Goal: Information Seeking & Learning: Learn about a topic

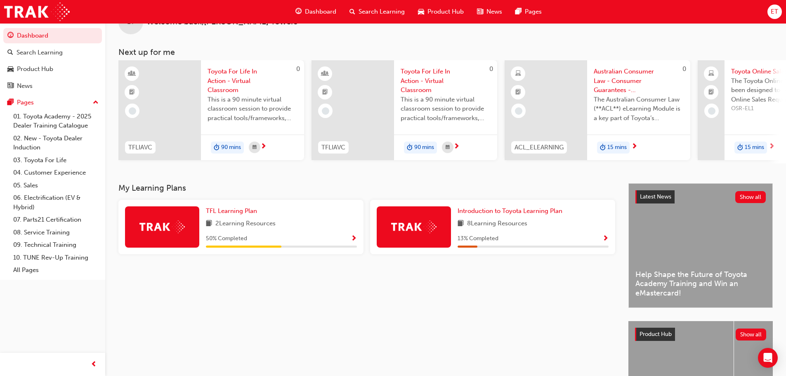
scroll to position [41, 0]
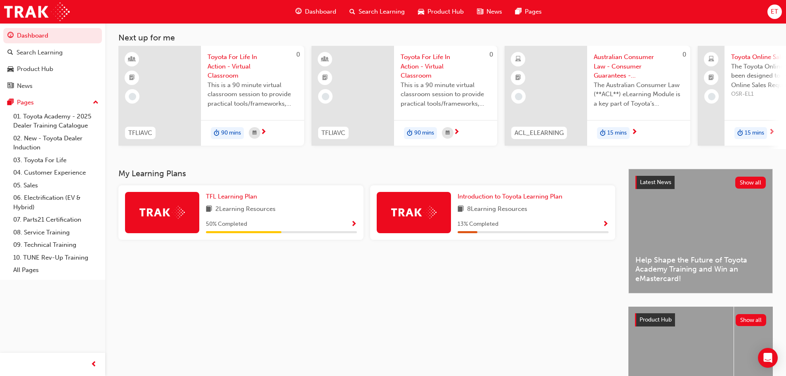
click at [430, 70] on span "Toyota For Life In Action - Virtual Classroom" at bounding box center [446, 66] width 90 height 28
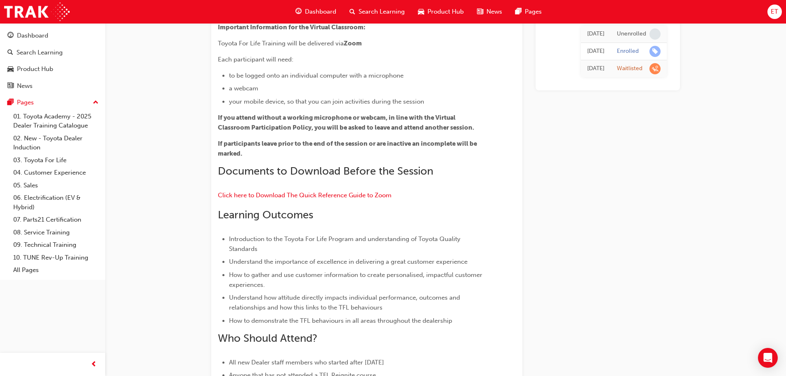
scroll to position [97, 0]
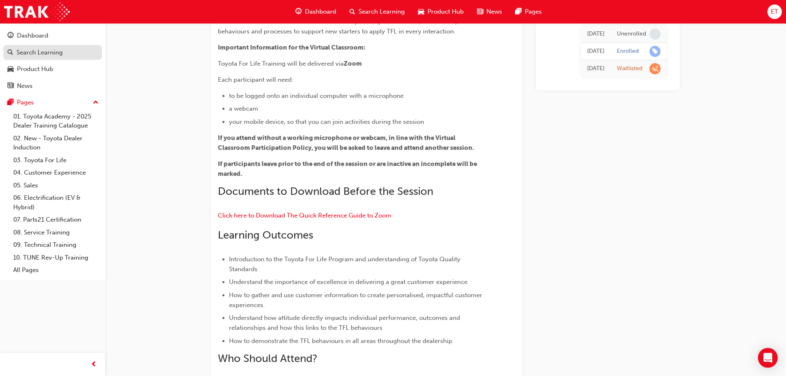
click at [29, 54] on div "Search Learning" at bounding box center [40, 52] width 46 height 9
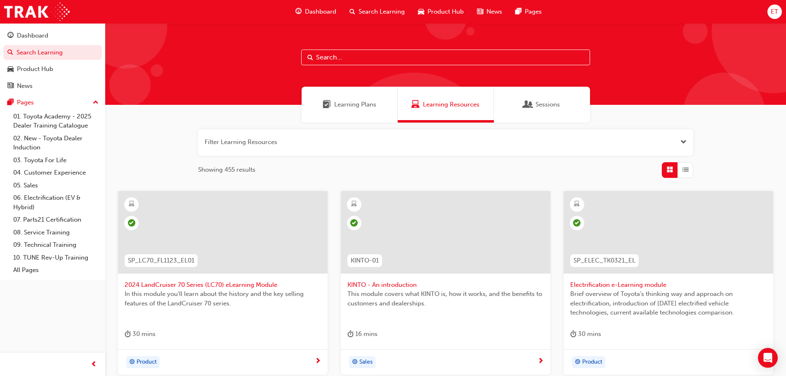
drag, startPoint x: 350, startPoint y: 108, endPoint x: 387, endPoint y: 105, distance: 36.8
click at [351, 108] on span "Learning Plans" at bounding box center [355, 104] width 42 height 9
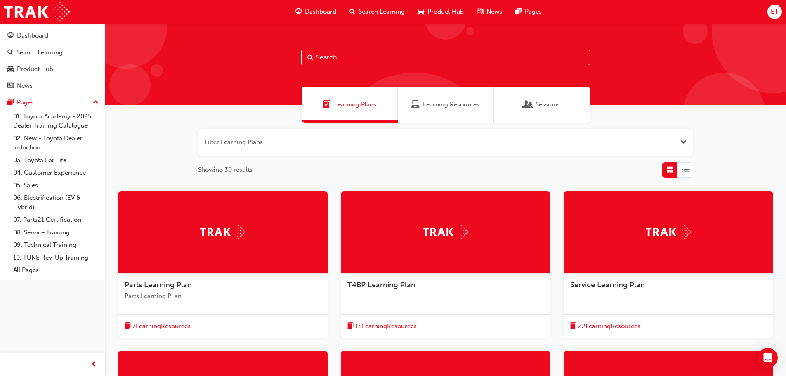
click at [452, 104] on span "Learning Resources" at bounding box center [451, 104] width 57 height 9
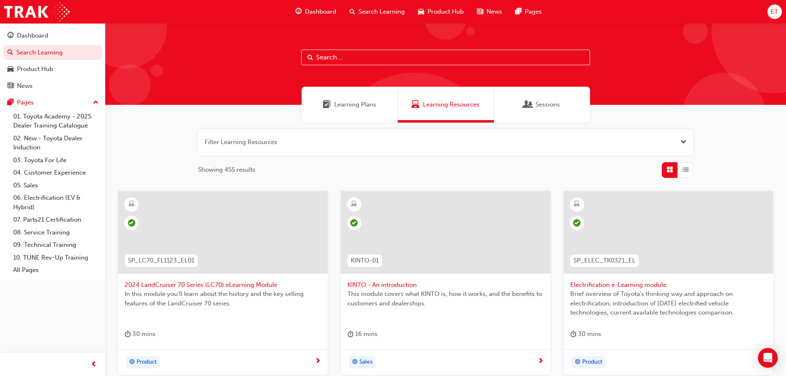
click at [371, 61] on input "text" at bounding box center [445, 58] width 289 height 16
type input "for life"
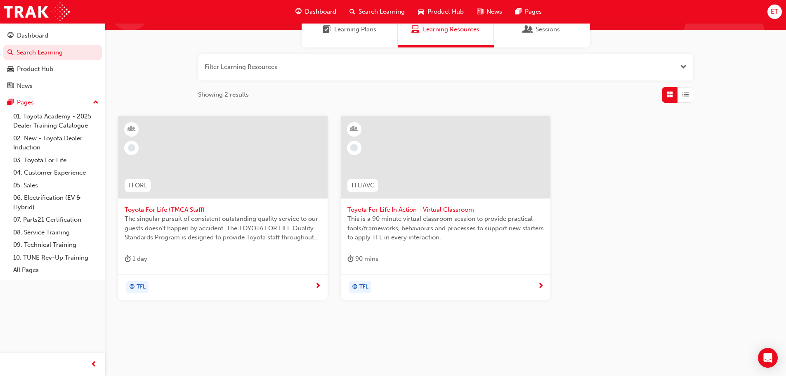
scroll to position [79, 0]
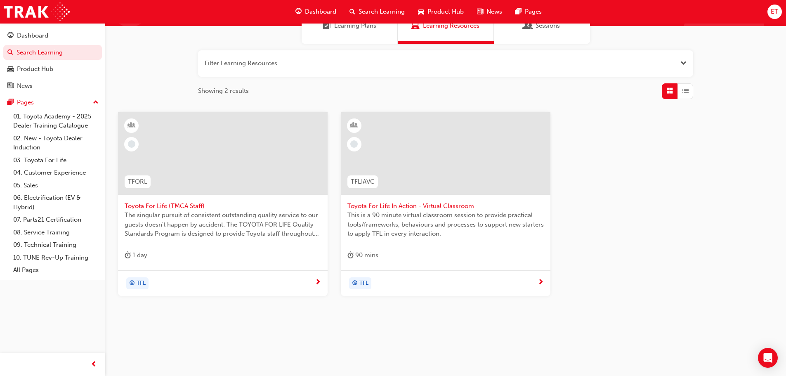
click at [213, 234] on span "The singular pursuit of consistent outstanding quality service to our guests do…" at bounding box center [223, 224] width 196 height 28
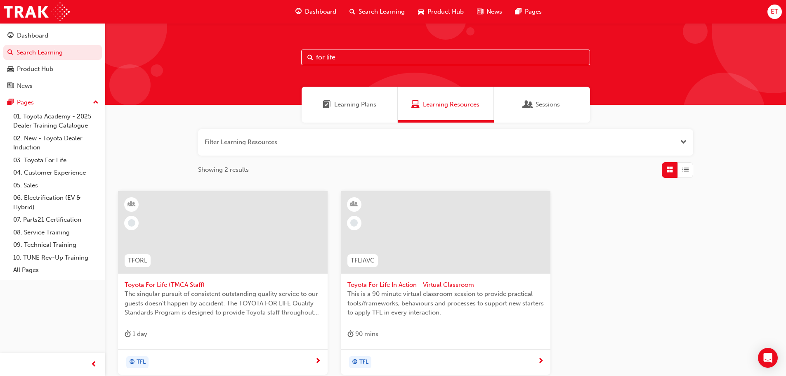
scroll to position [79, 0]
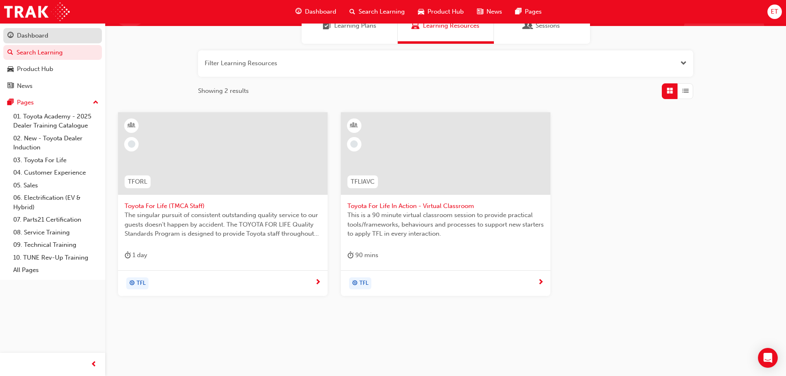
click at [34, 36] on div "Dashboard" at bounding box center [32, 35] width 31 height 9
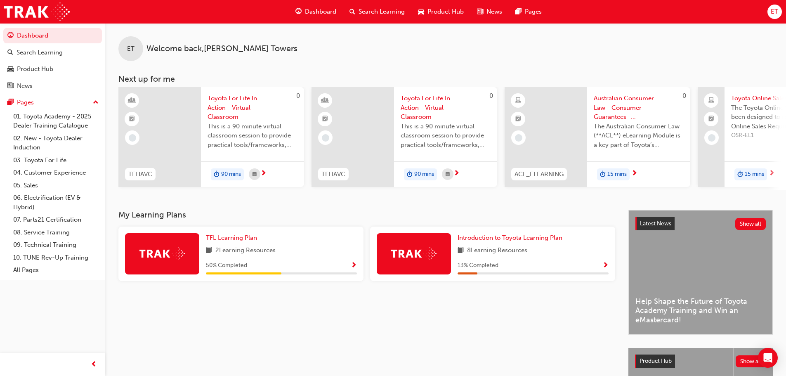
click at [260, 252] on span "2 Learning Resources" at bounding box center [245, 251] width 60 height 10
click at [217, 238] on span "TFL Learning Plan" at bounding box center [231, 237] width 51 height 7
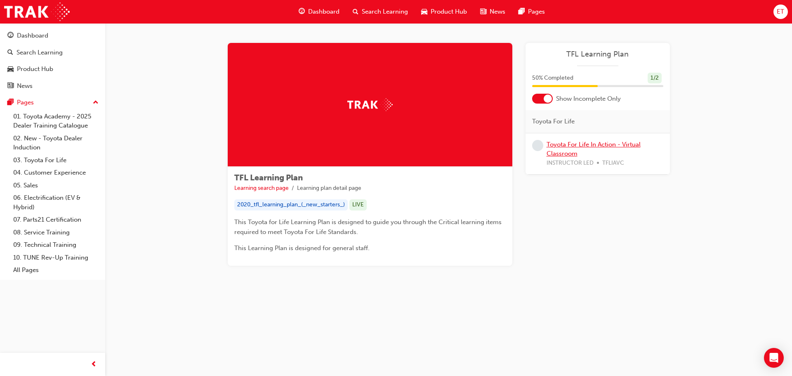
click at [567, 144] on link "Toyota For Life In Action - Virtual Classroom" at bounding box center [594, 149] width 94 height 17
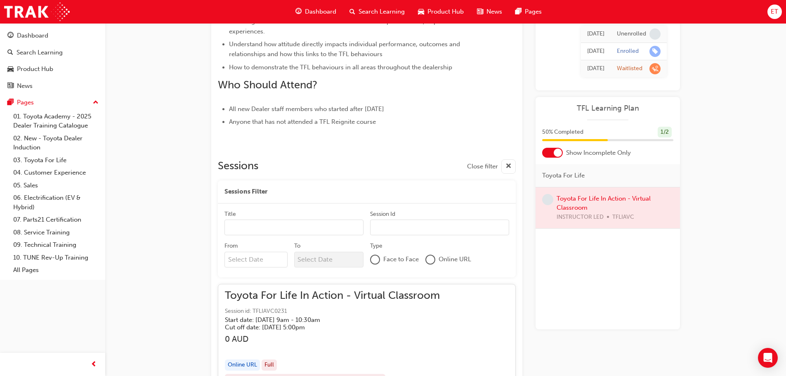
scroll to position [365, 0]
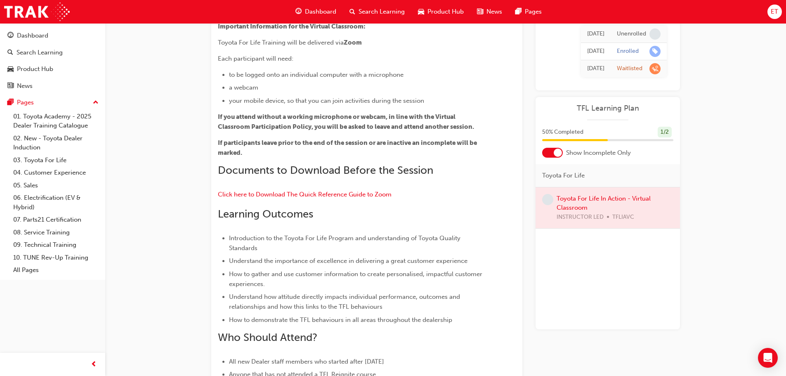
scroll to position [0, 0]
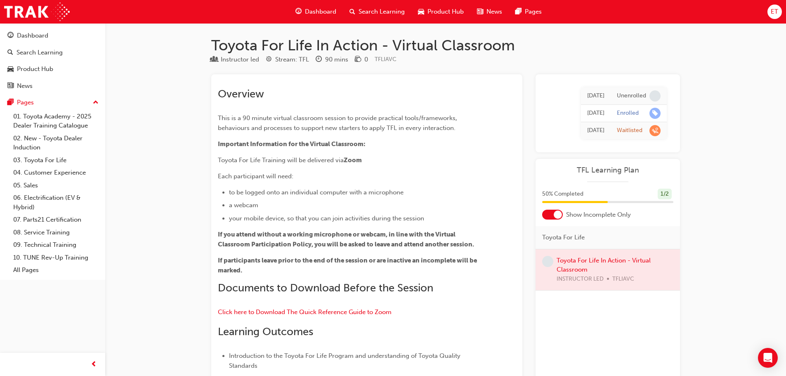
click at [22, 31] on div "Dashboard" at bounding box center [32, 35] width 31 height 9
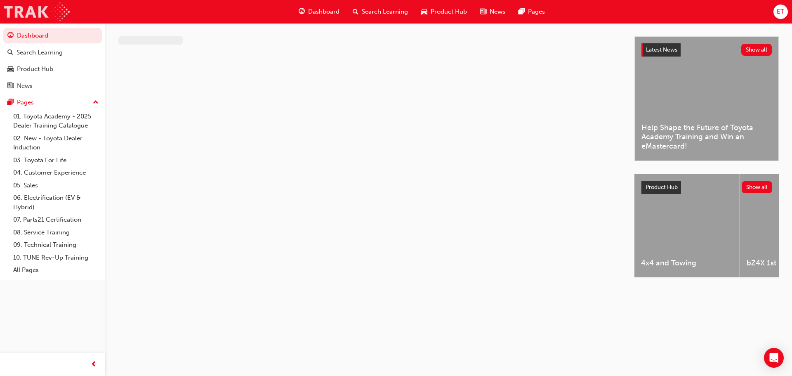
click at [32, 9] on img at bounding box center [37, 11] width 66 height 19
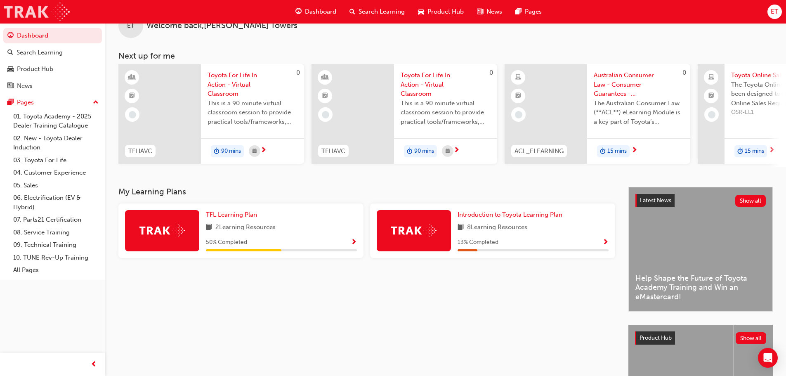
scroll to position [41, 0]
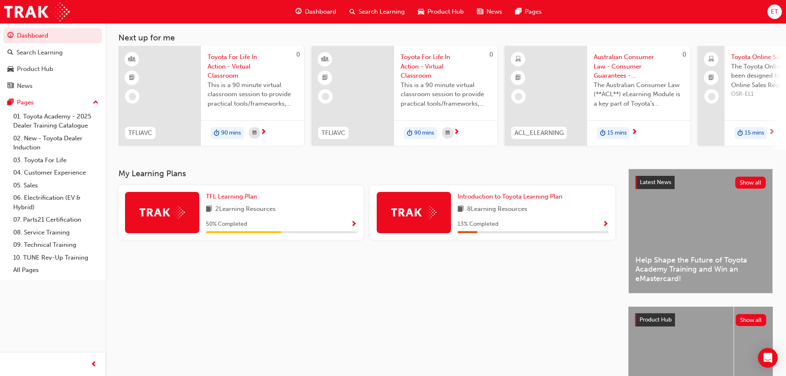
click at [482, 219] on div "Introduction to Toyota Learning Plan 8 Learning Resources 13 % Completed" at bounding box center [533, 212] width 151 height 41
click at [215, 197] on span "TFL Learning Plan" at bounding box center [231, 196] width 51 height 7
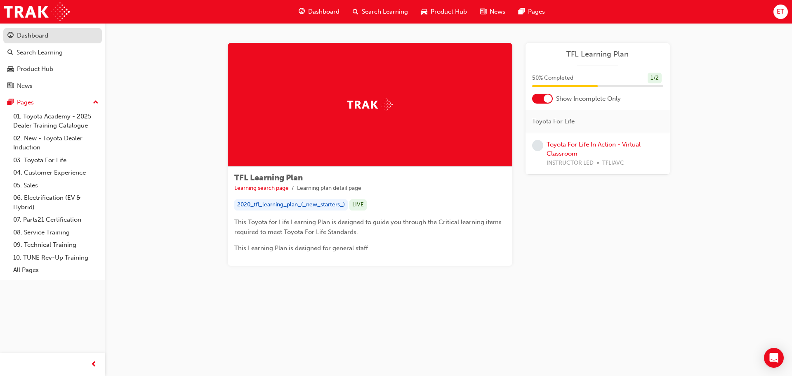
click at [33, 42] on link "Dashboard" at bounding box center [52, 35] width 99 height 15
